Goal: Transaction & Acquisition: Purchase product/service

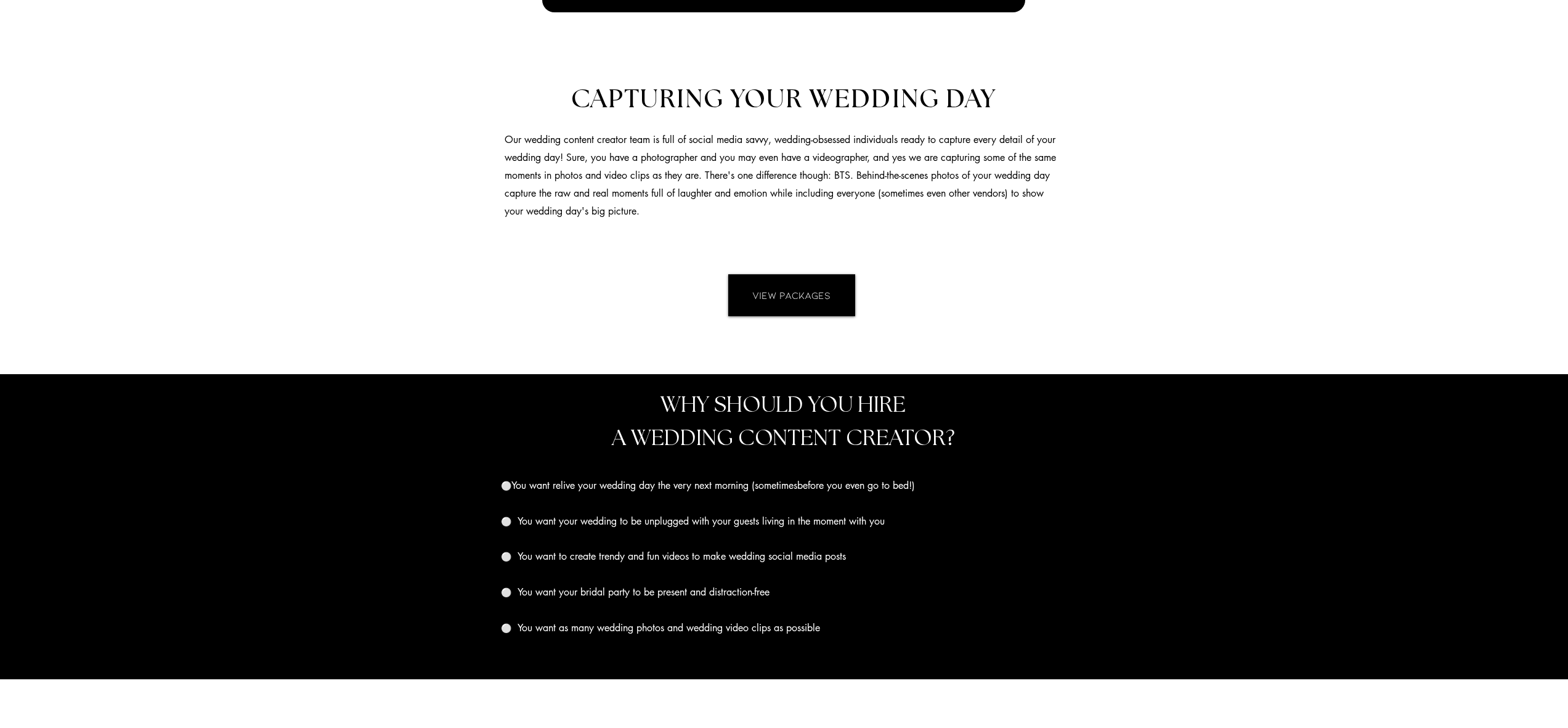
scroll to position [1150, 0]
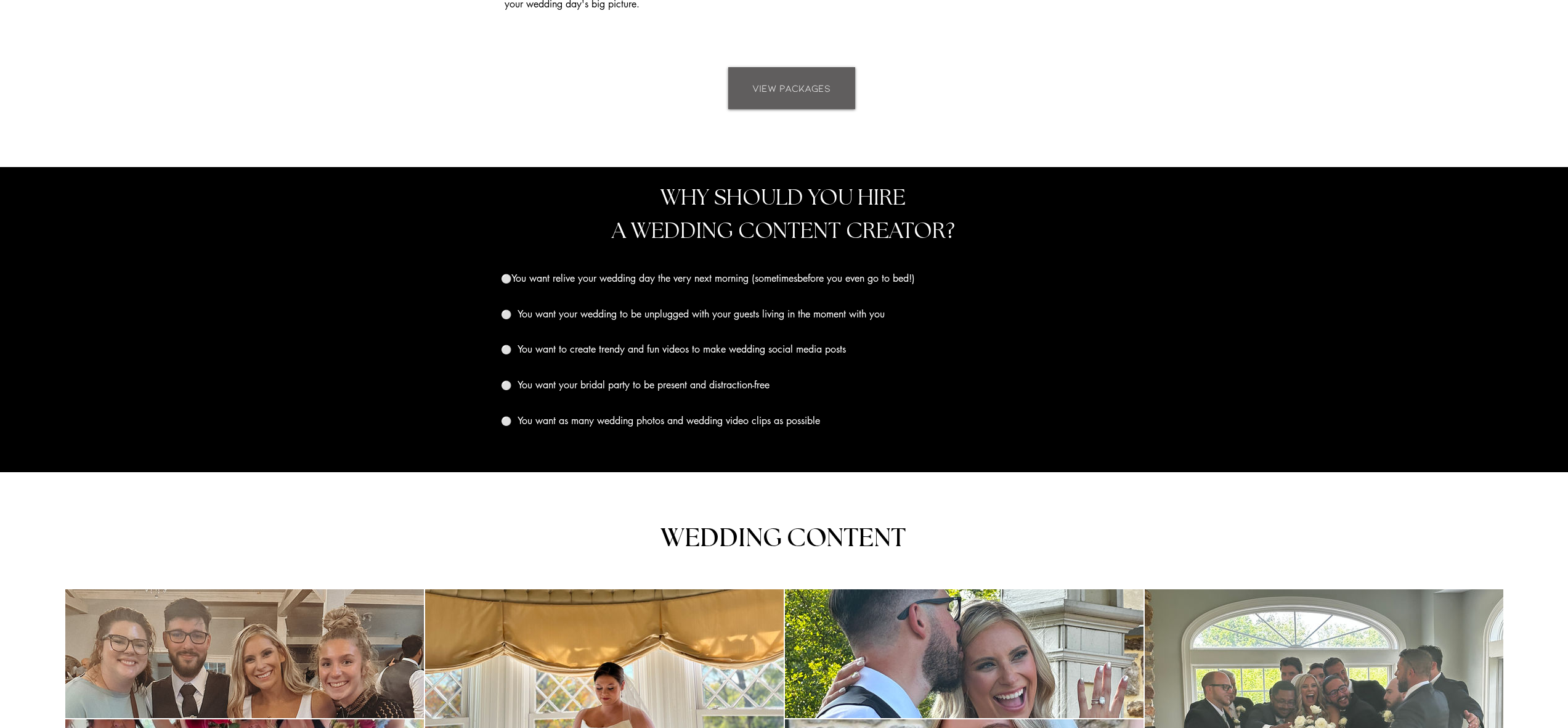
click at [796, 90] on span "VIEW PACKAGES" at bounding box center [791, 88] width 78 height 14
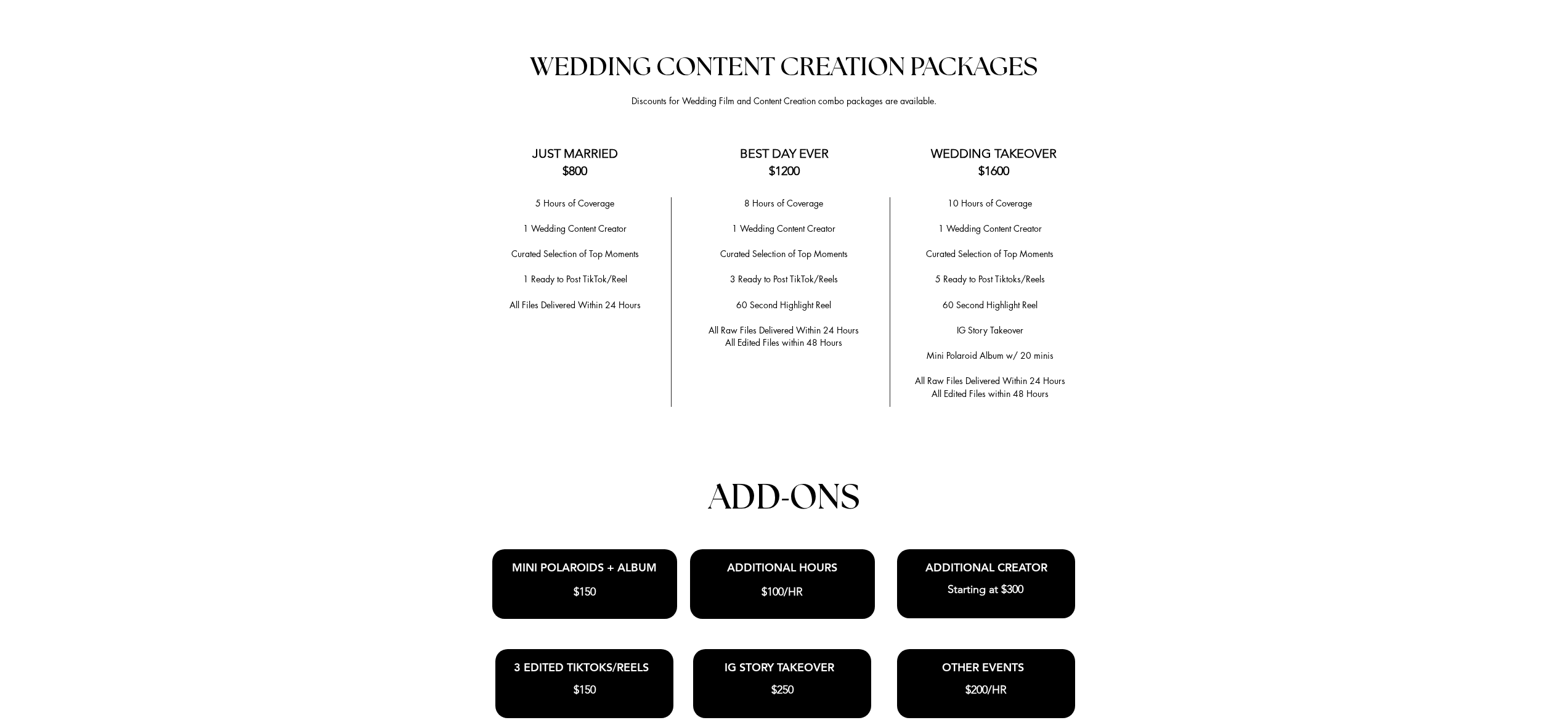
scroll to position [2429, 0]
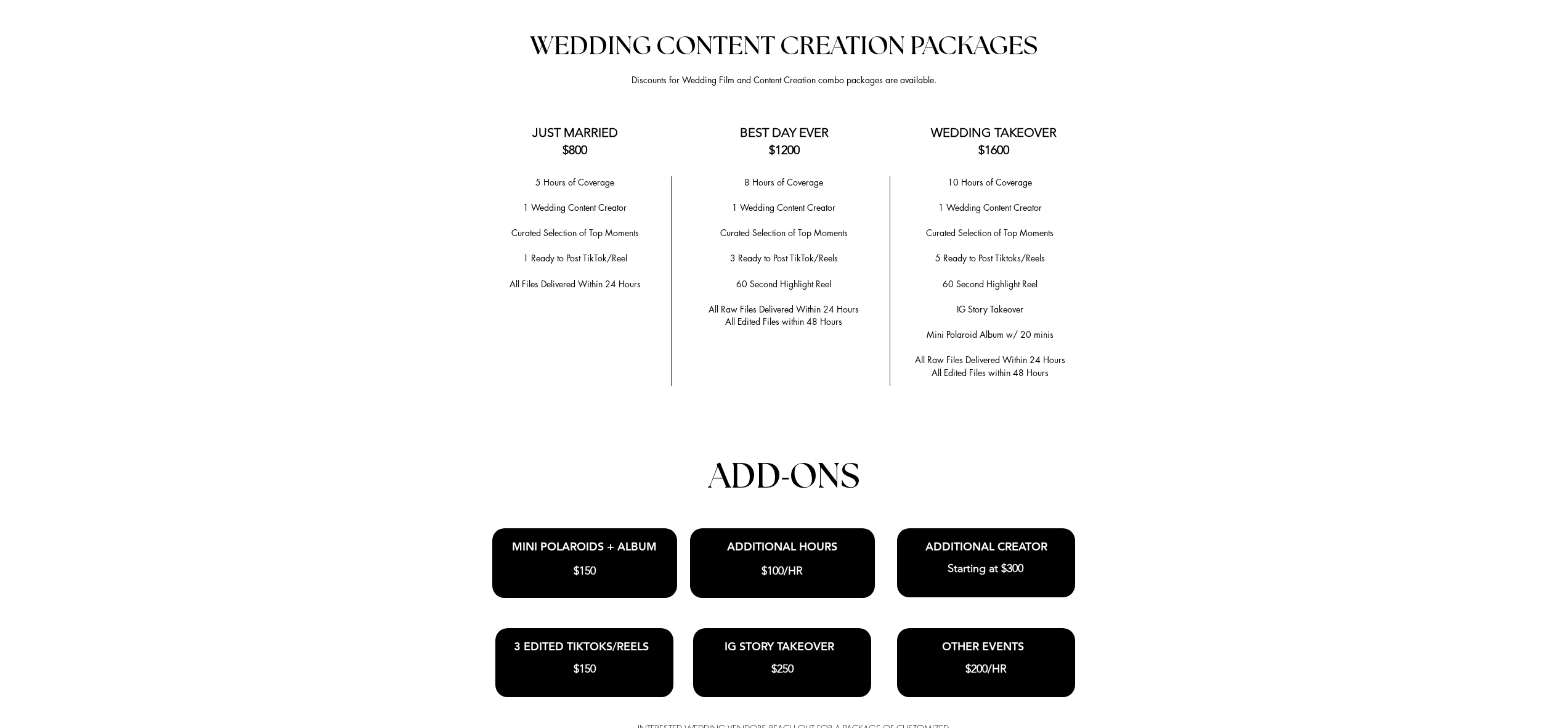
click at [506, 117] on div at bounding box center [784, 430] width 1568 height 877
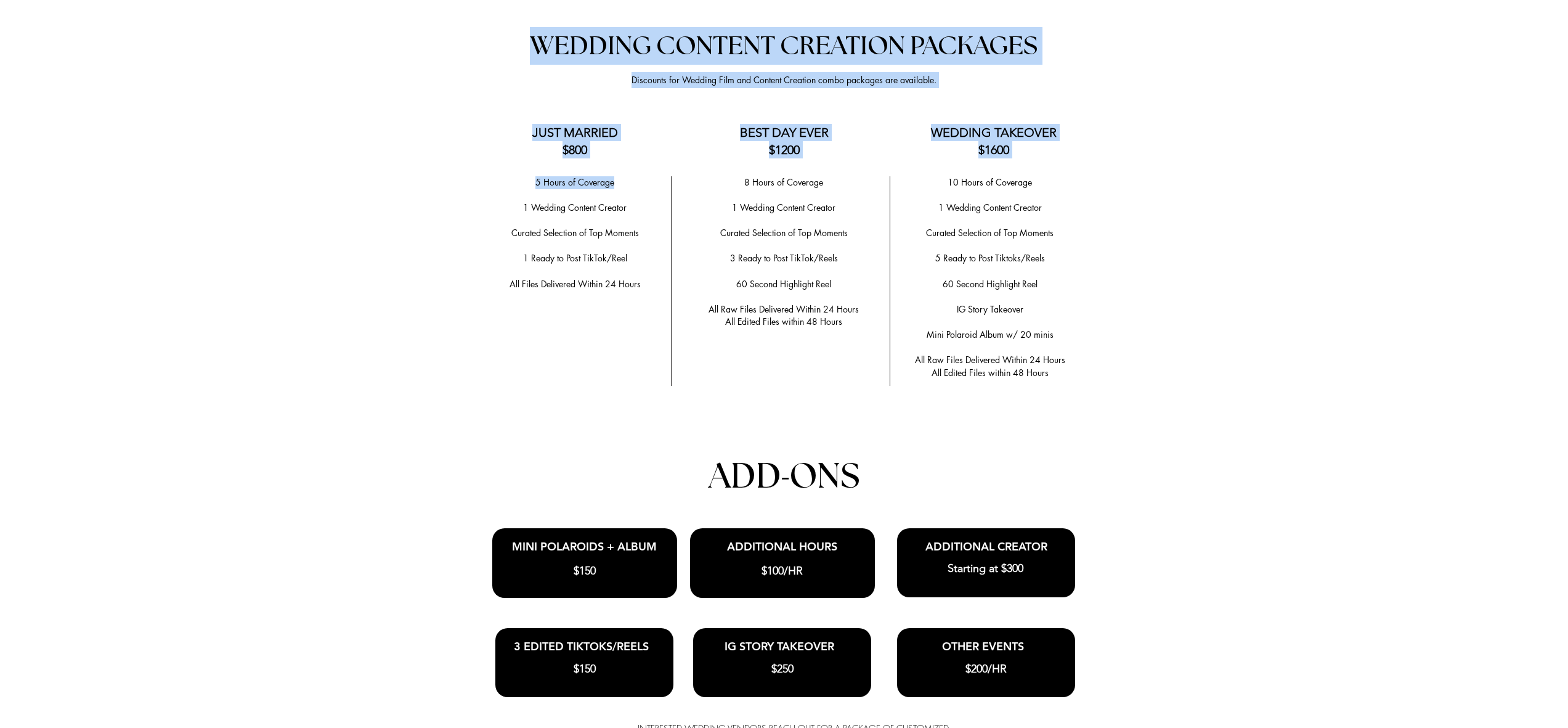
drag, startPoint x: 506, startPoint y: 117, endPoint x: 620, endPoint y: 183, distance: 131.7
click at [620, 183] on section "Anchor 2 WEDDING CONTENT CREATION PACKAGES Discounts for Wedding Film and Conte…" at bounding box center [784, 430] width 1568 height 877
click at [621, 313] on div at bounding box center [784, 430] width 1568 height 877
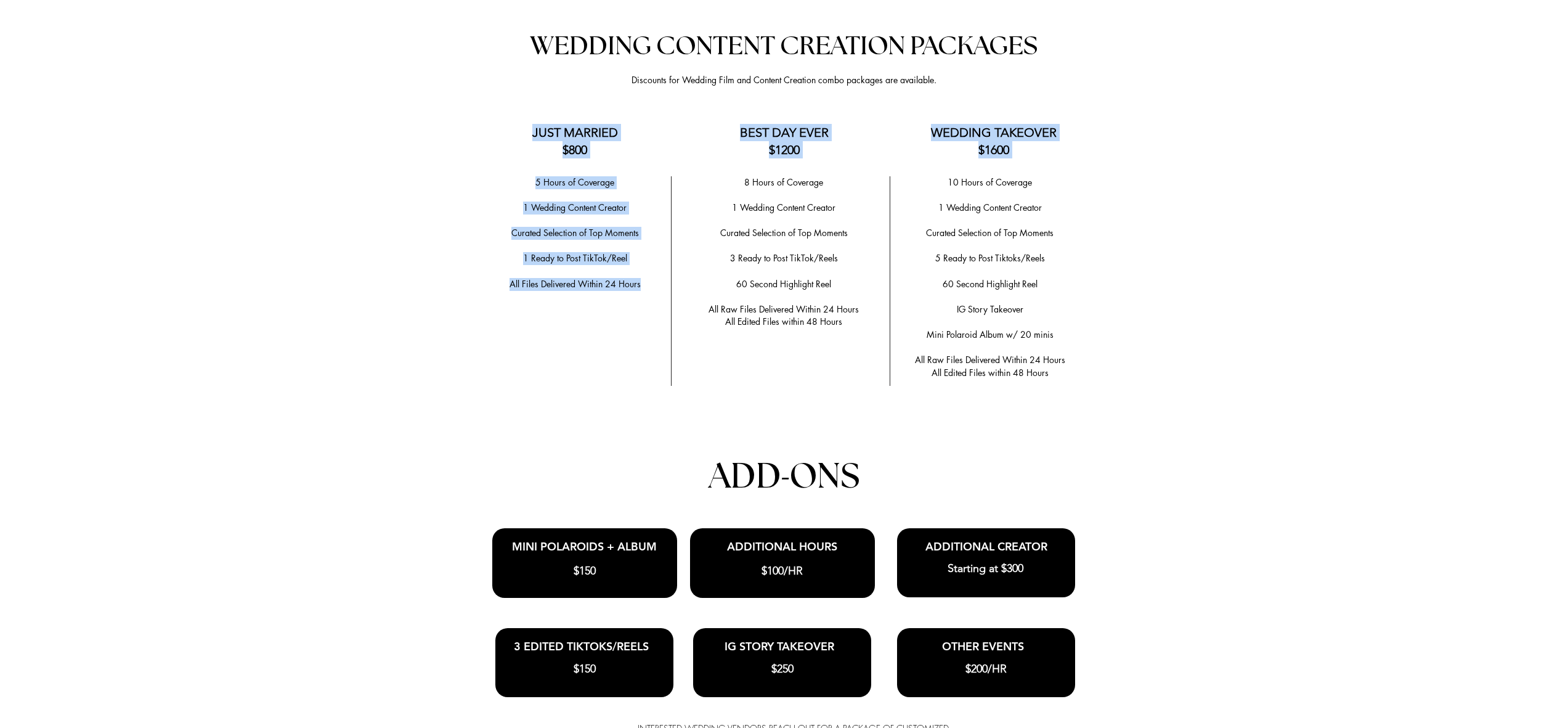
drag, startPoint x: 650, startPoint y: 281, endPoint x: 532, endPoint y: 131, distance: 190.9
click at [532, 131] on div "Anchor 2 WEDDING CONTENT CREATION PACKAGES Discounts for Wedding Film and Conte…" at bounding box center [784, 430] width 1568 height 877
copy div "JUST MARRIED $800 BEST DAY EVER $1200 WEDDING TAKEOVER $1600 5 Hours of Coverag…"
click at [615, 139] on h3 "JUST MARRIED $800" at bounding box center [575, 141] width 121 height 35
